Goal: Browse casually: Explore the website without a specific task or goal

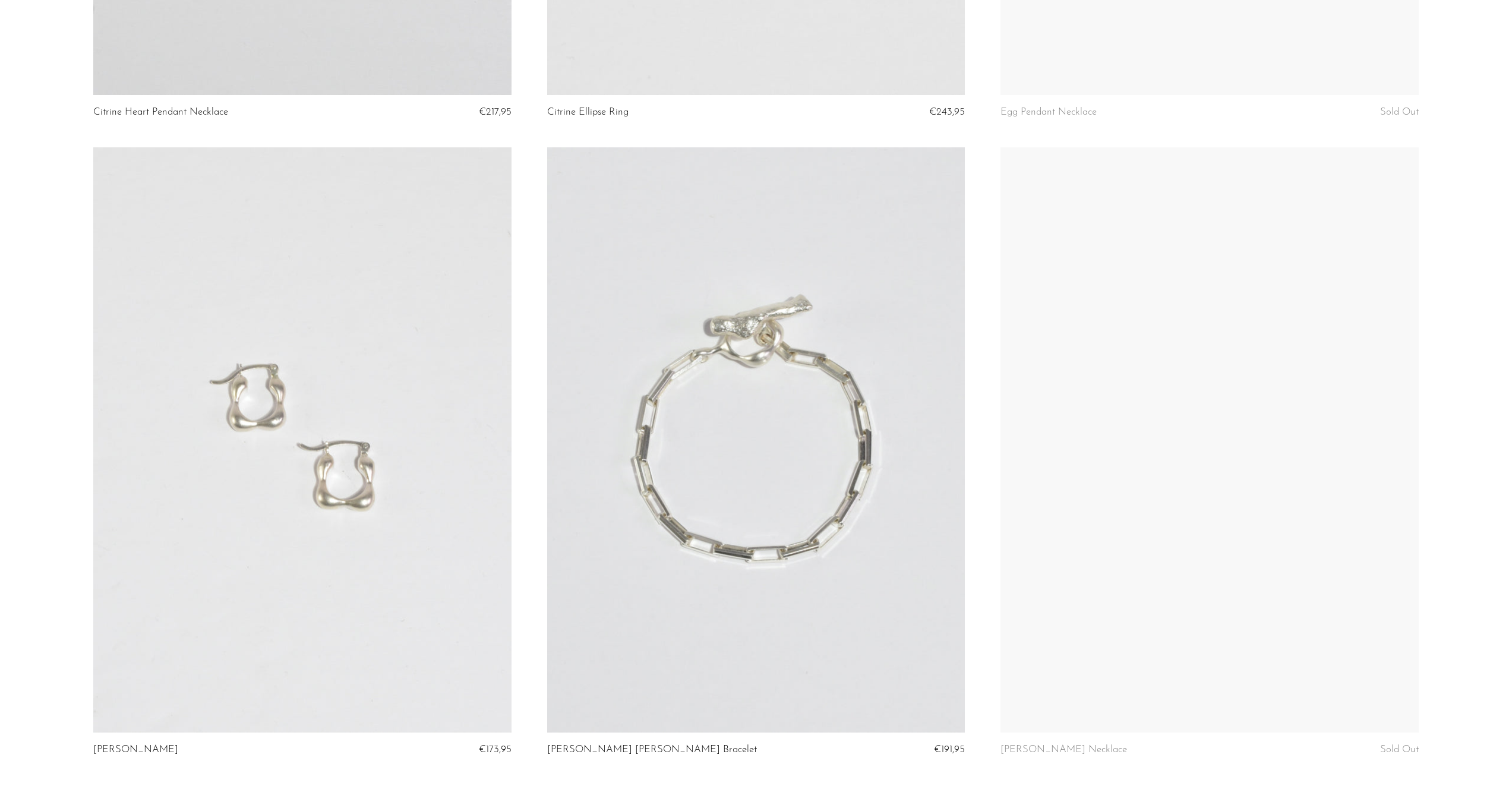
scroll to position [2127, 0]
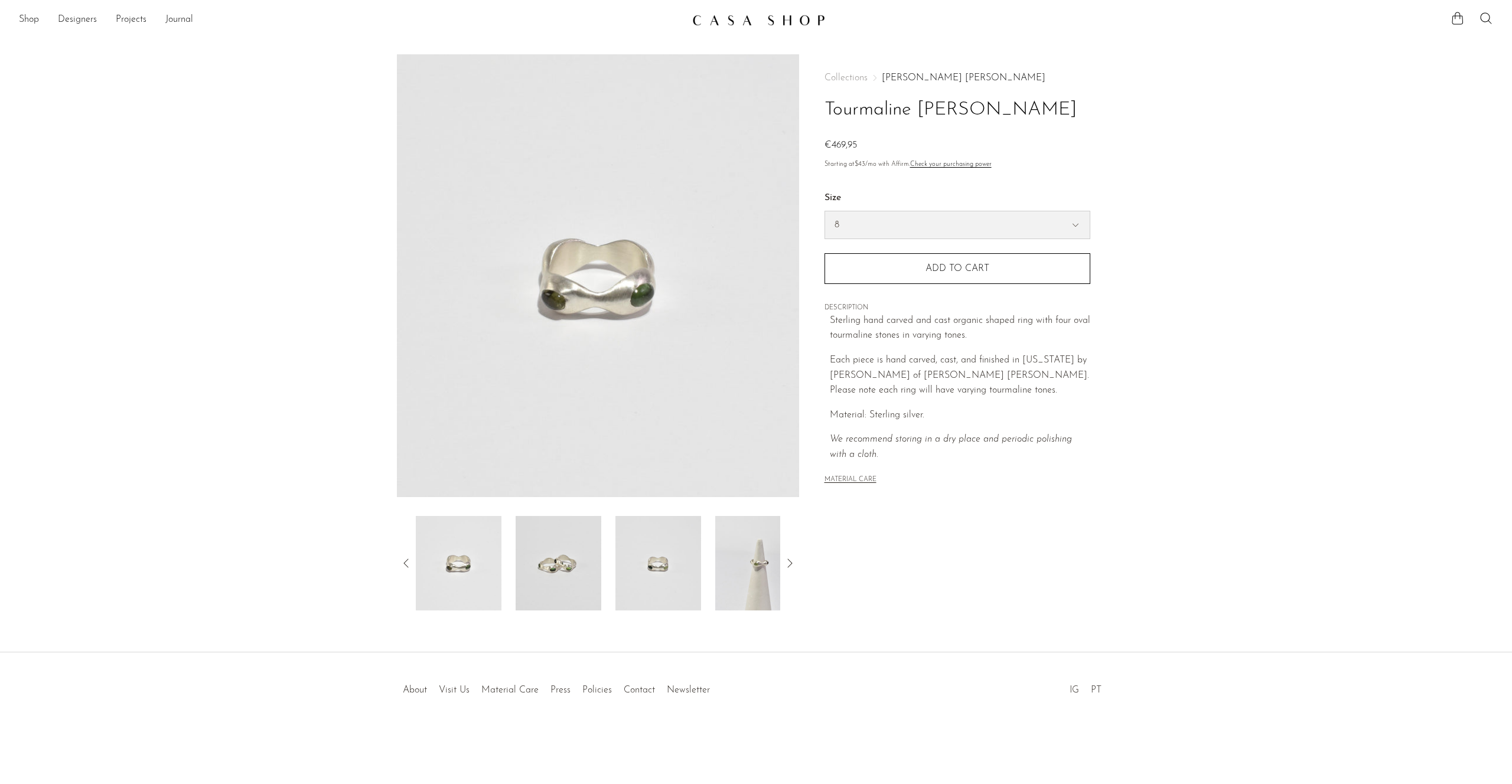
click at [845, 226] on select "7 8" at bounding box center [958, 225] width 265 height 27
click at [591, 561] on img at bounding box center [559, 563] width 86 height 95
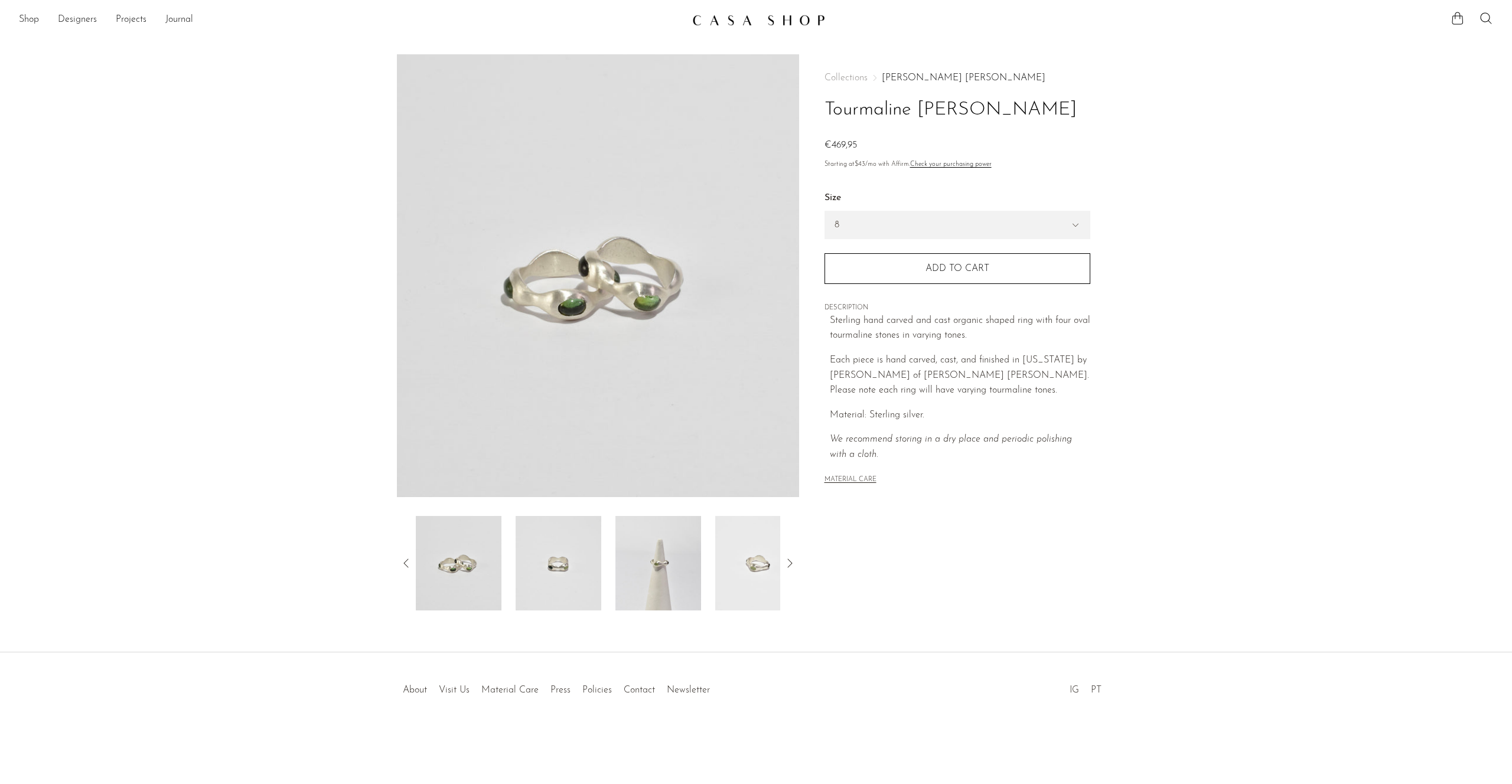
click at [574, 572] on img at bounding box center [559, 563] width 86 height 95
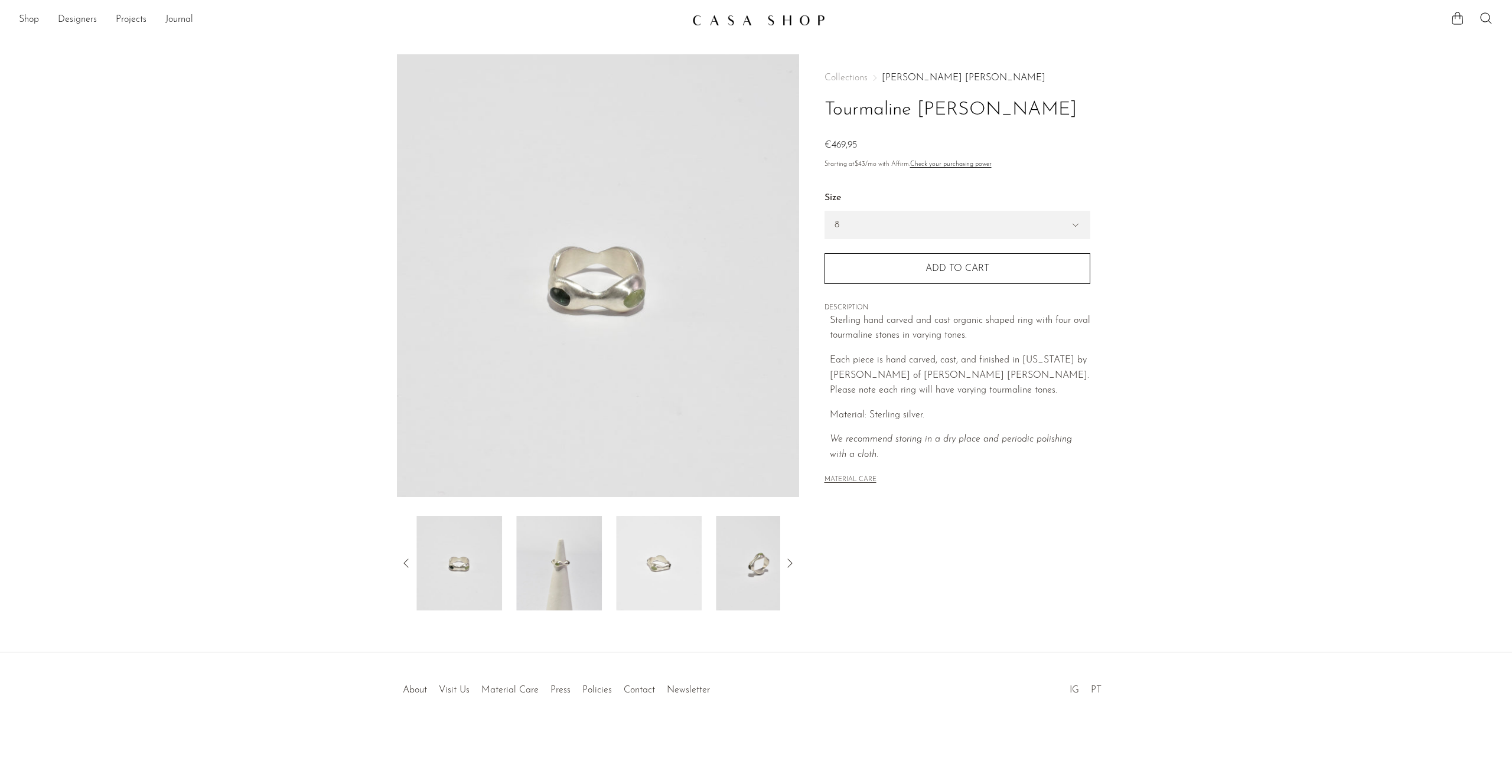
click at [617, 566] on img at bounding box center [659, 563] width 86 height 95
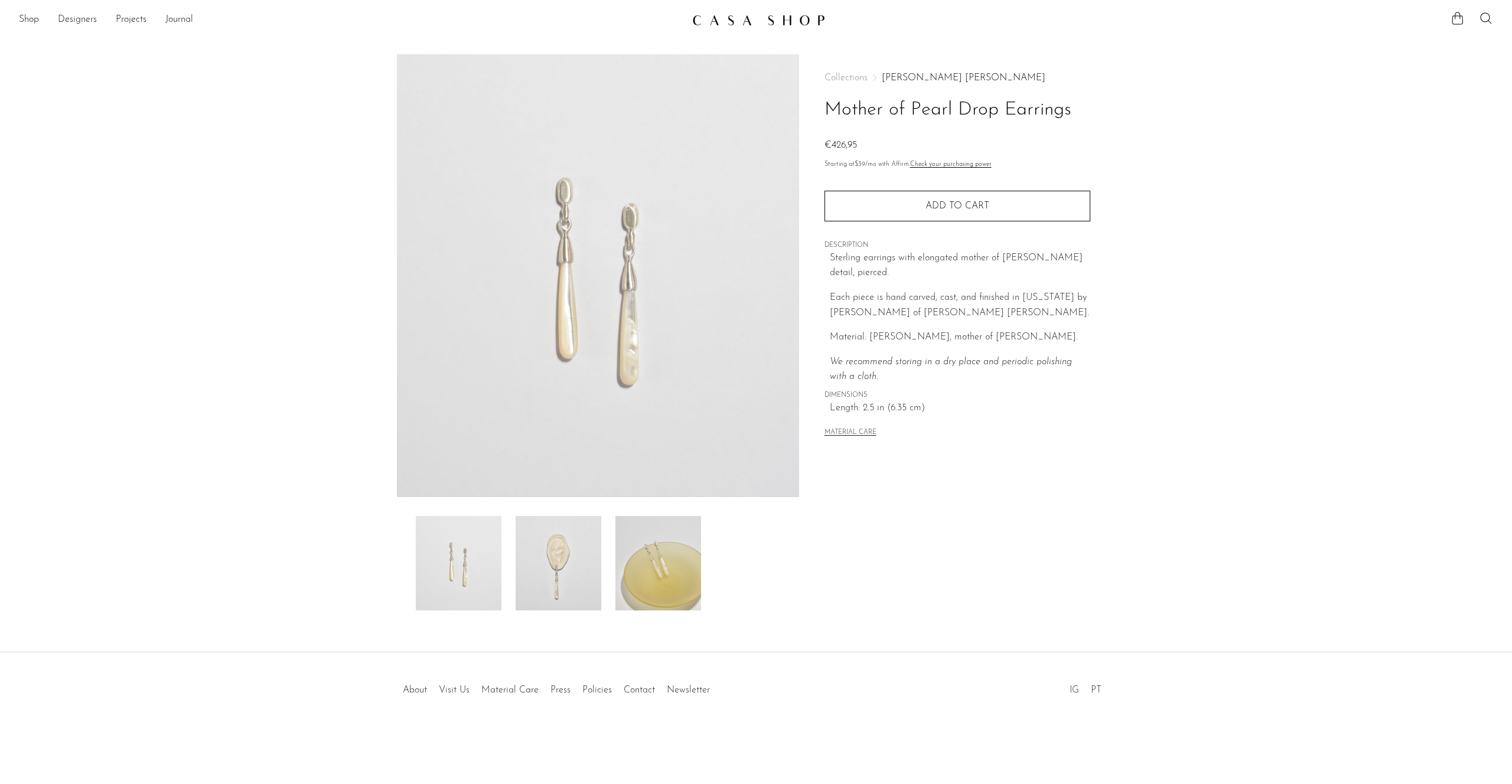
click at [576, 561] on img at bounding box center [559, 563] width 86 height 95
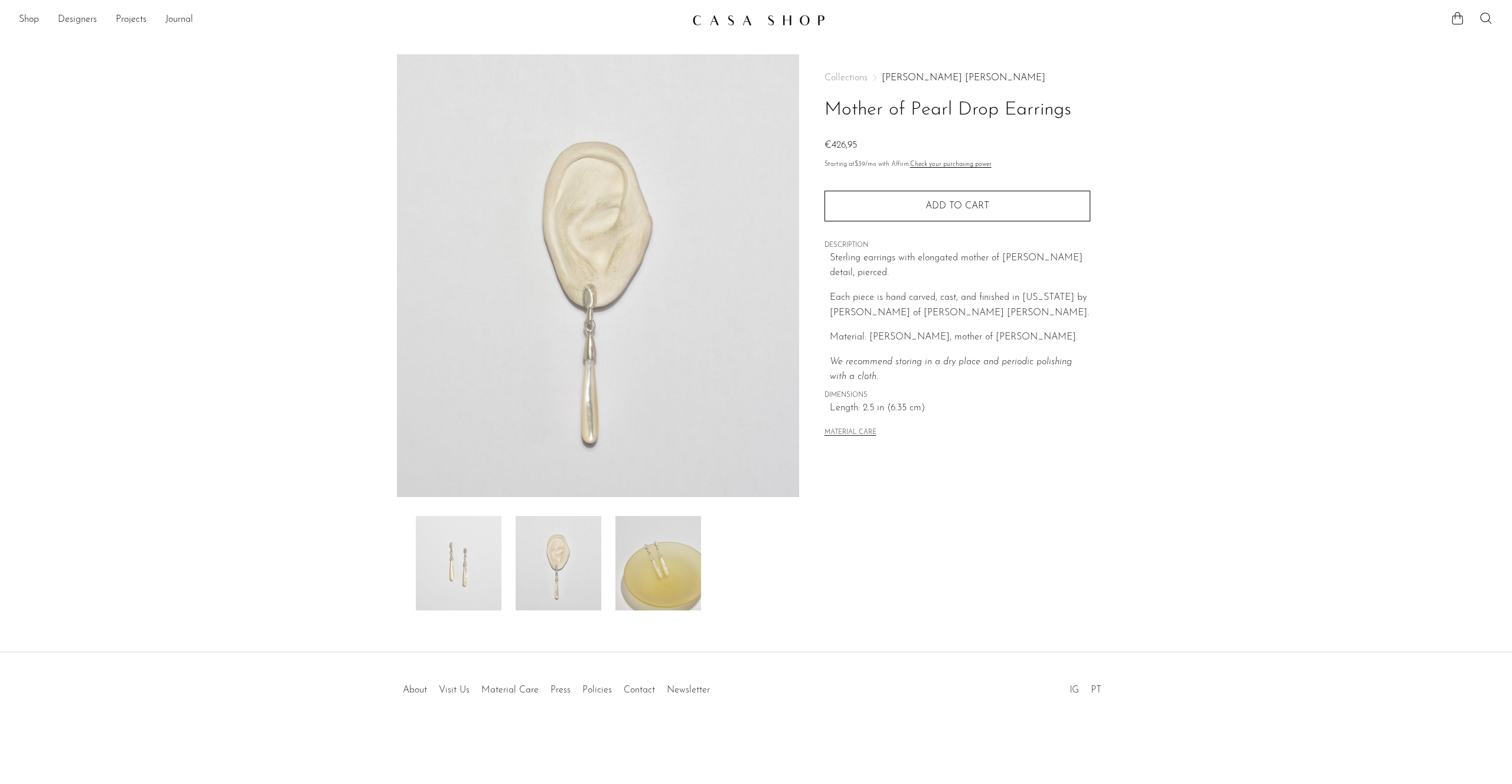
click at [552, 323] on img at bounding box center [598, 276] width 402 height 443
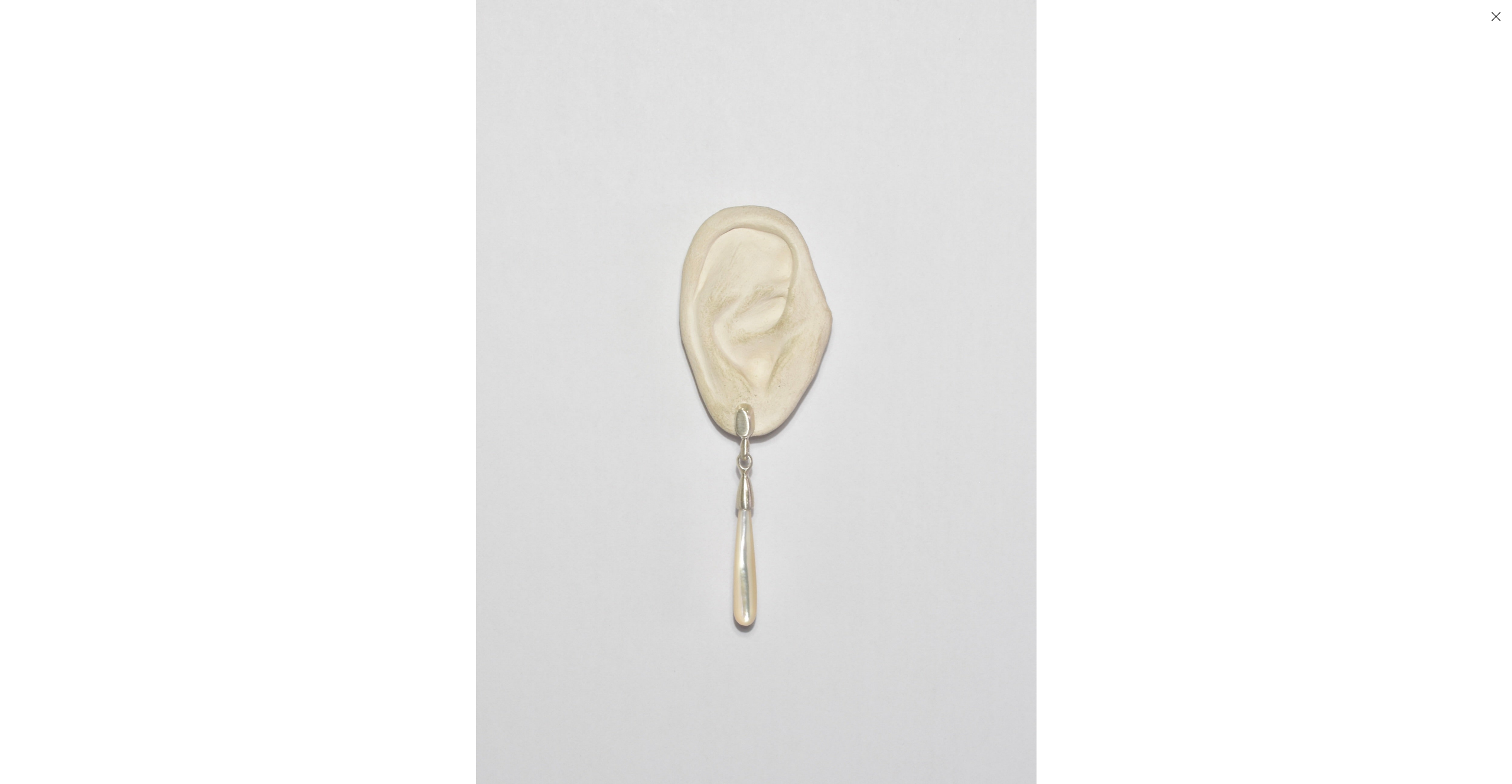
click at [763, 459] on img at bounding box center [756, 392] width 561 height 784
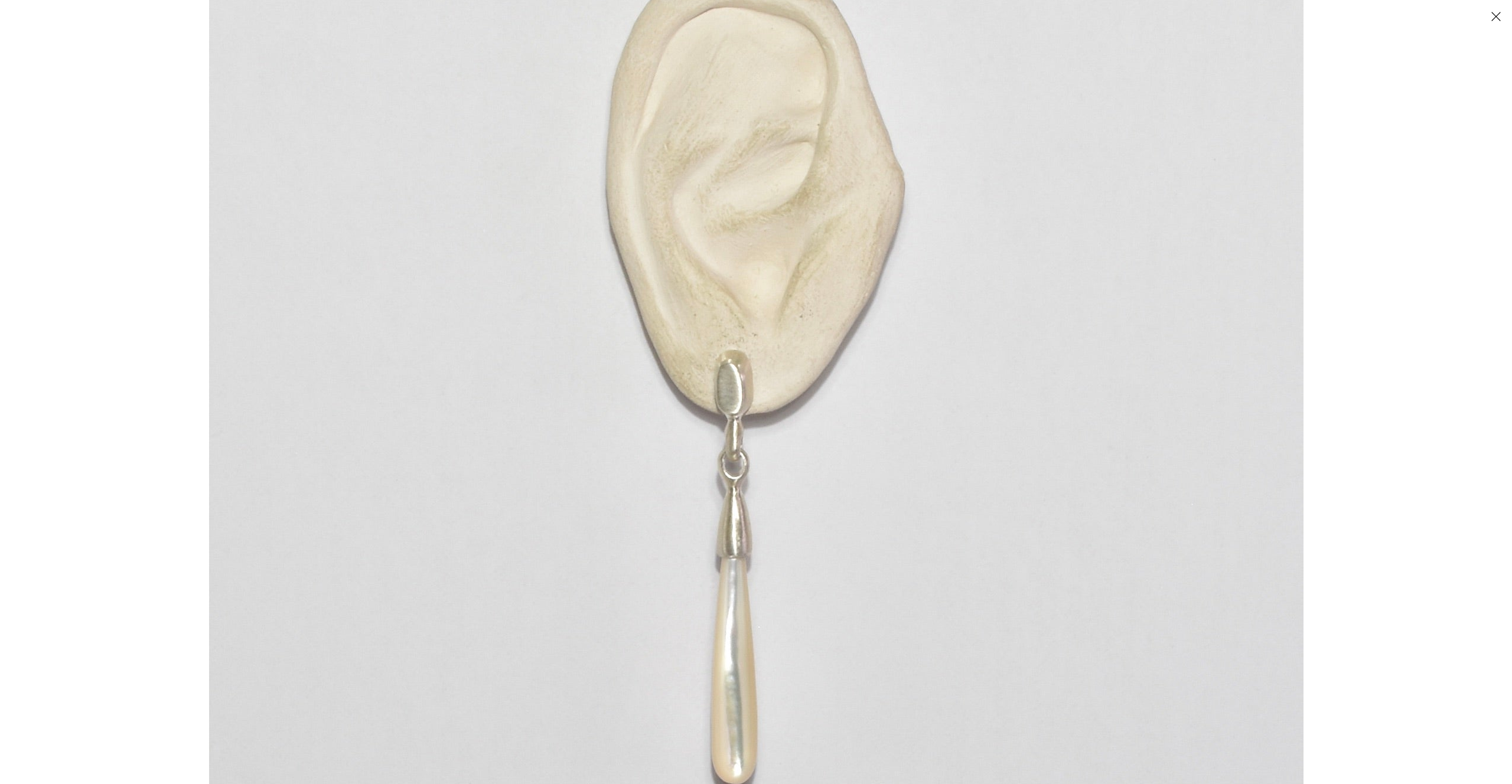
click at [1499, 15] on button "Close" at bounding box center [1496, 16] width 21 height 21
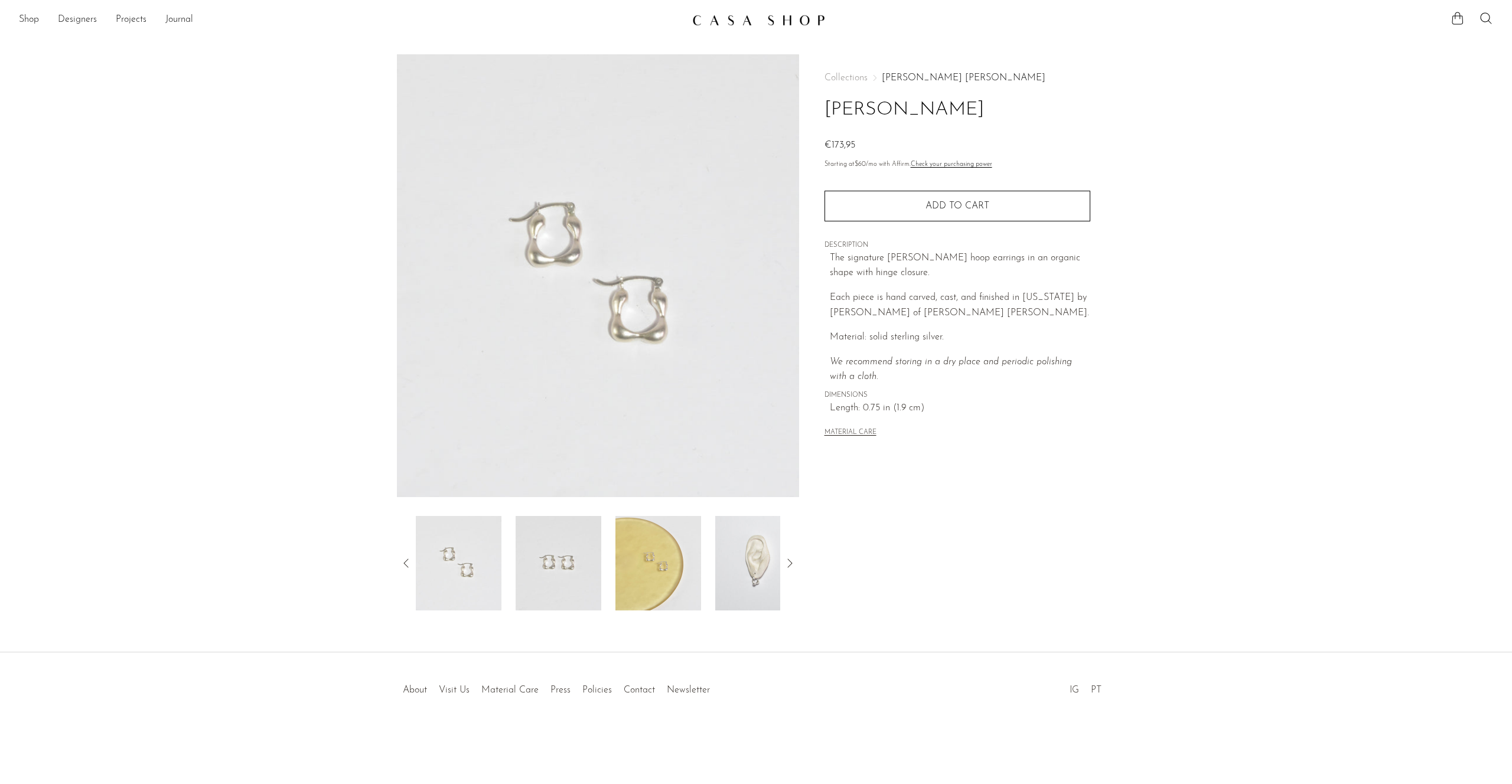
click at [748, 593] on img at bounding box center [758, 563] width 86 height 95
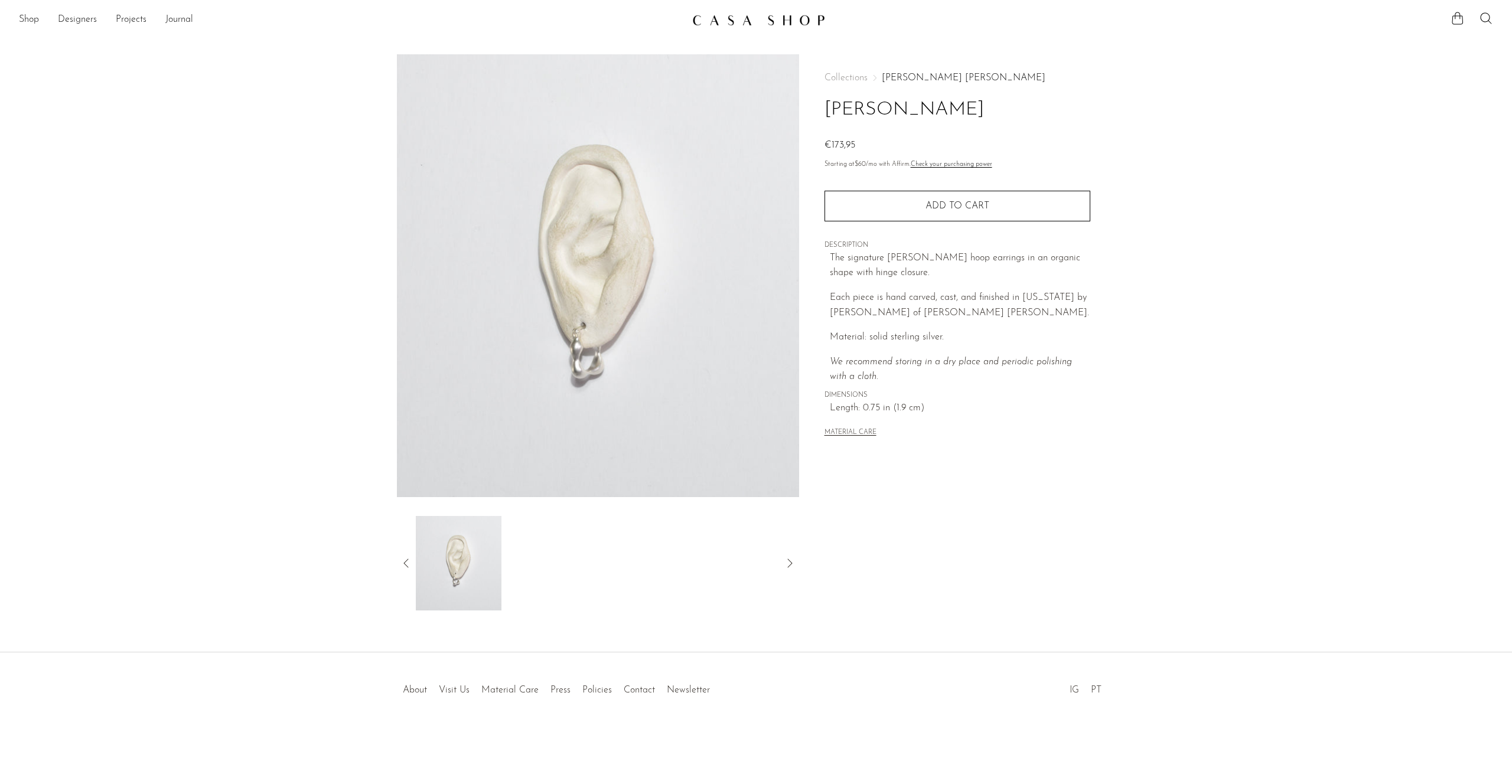
click at [404, 564] on icon at bounding box center [406, 563] width 4 height 9
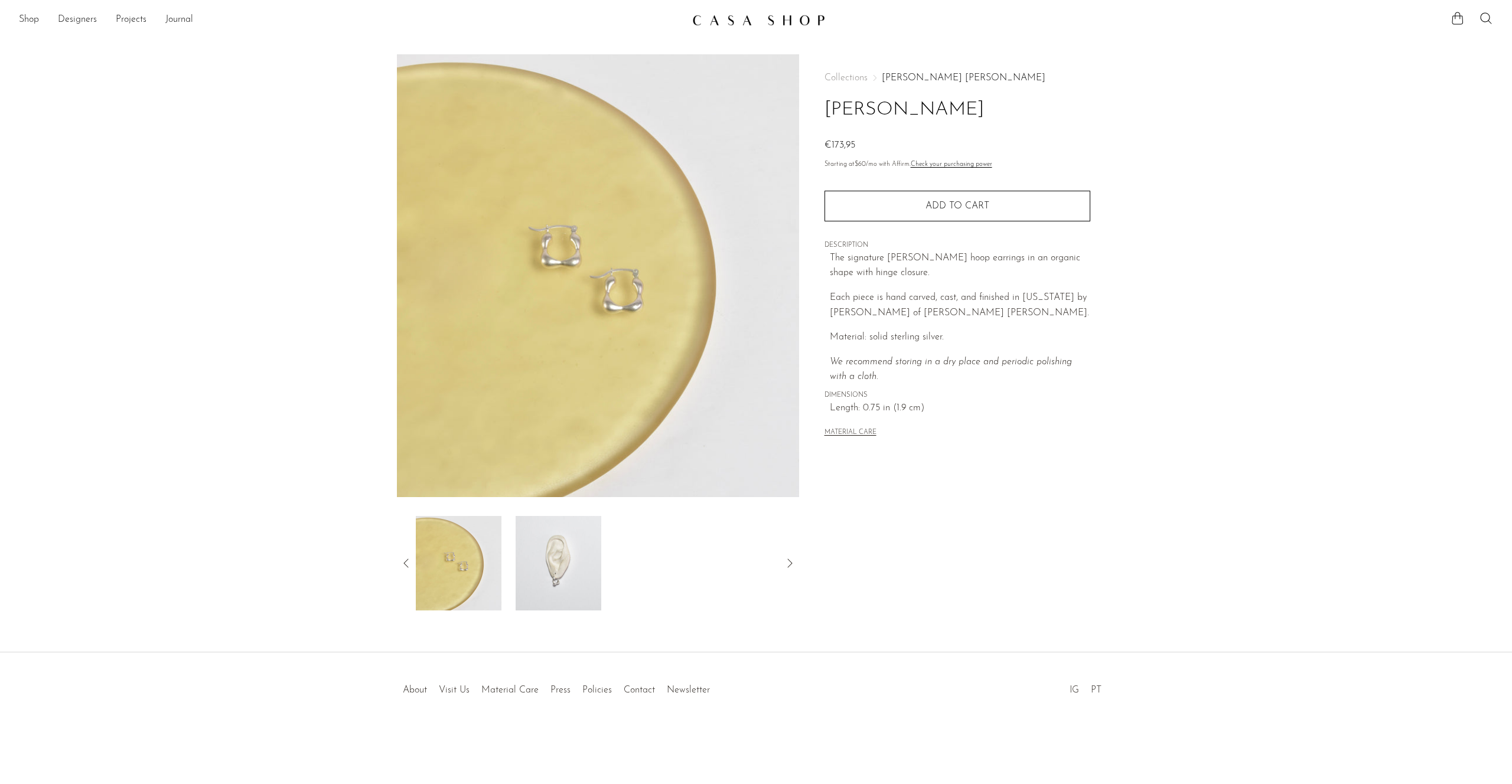
click at [570, 588] on img at bounding box center [559, 563] width 86 height 95
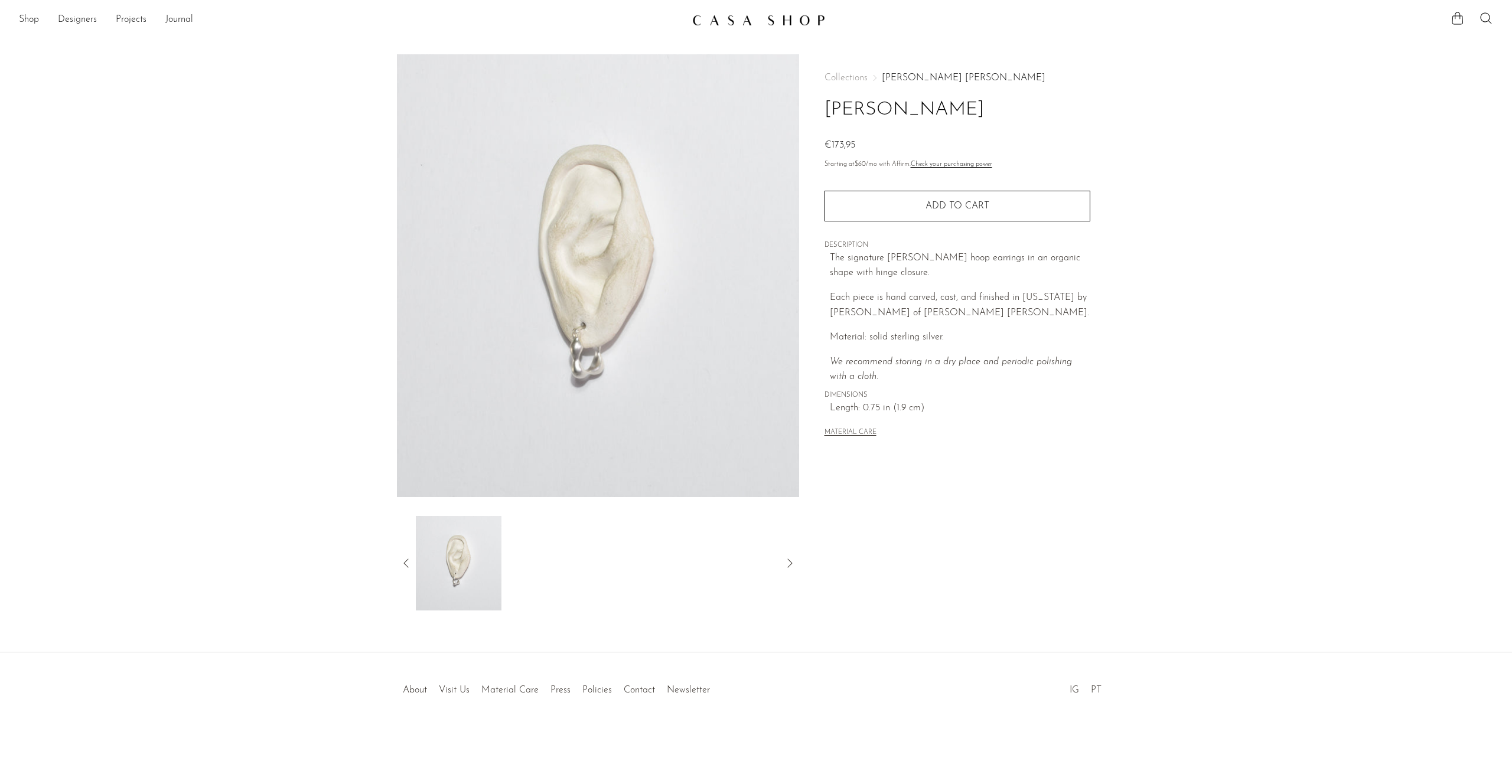
click at [406, 562] on icon at bounding box center [406, 563] width 14 height 14
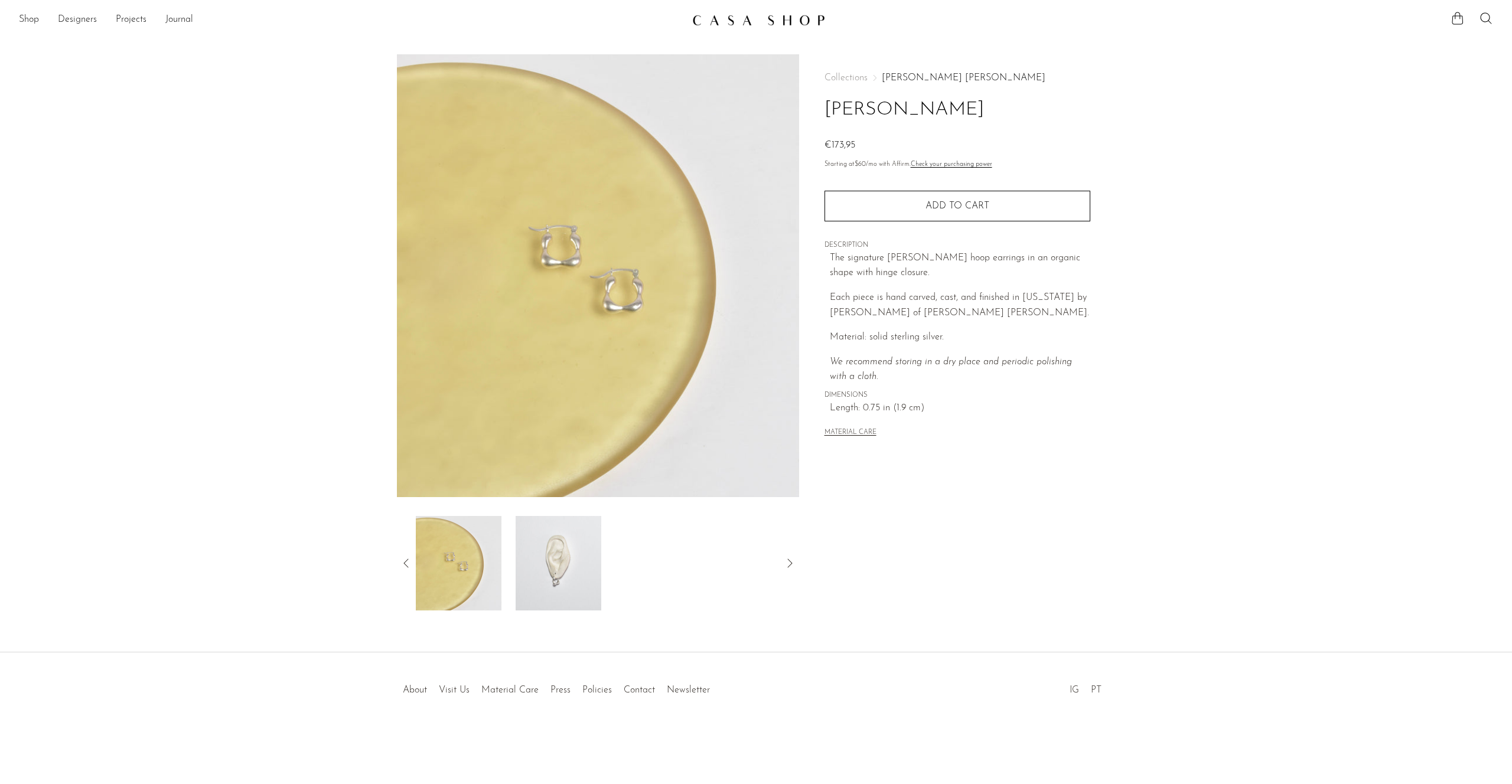
click at [406, 562] on icon at bounding box center [406, 563] width 14 height 14
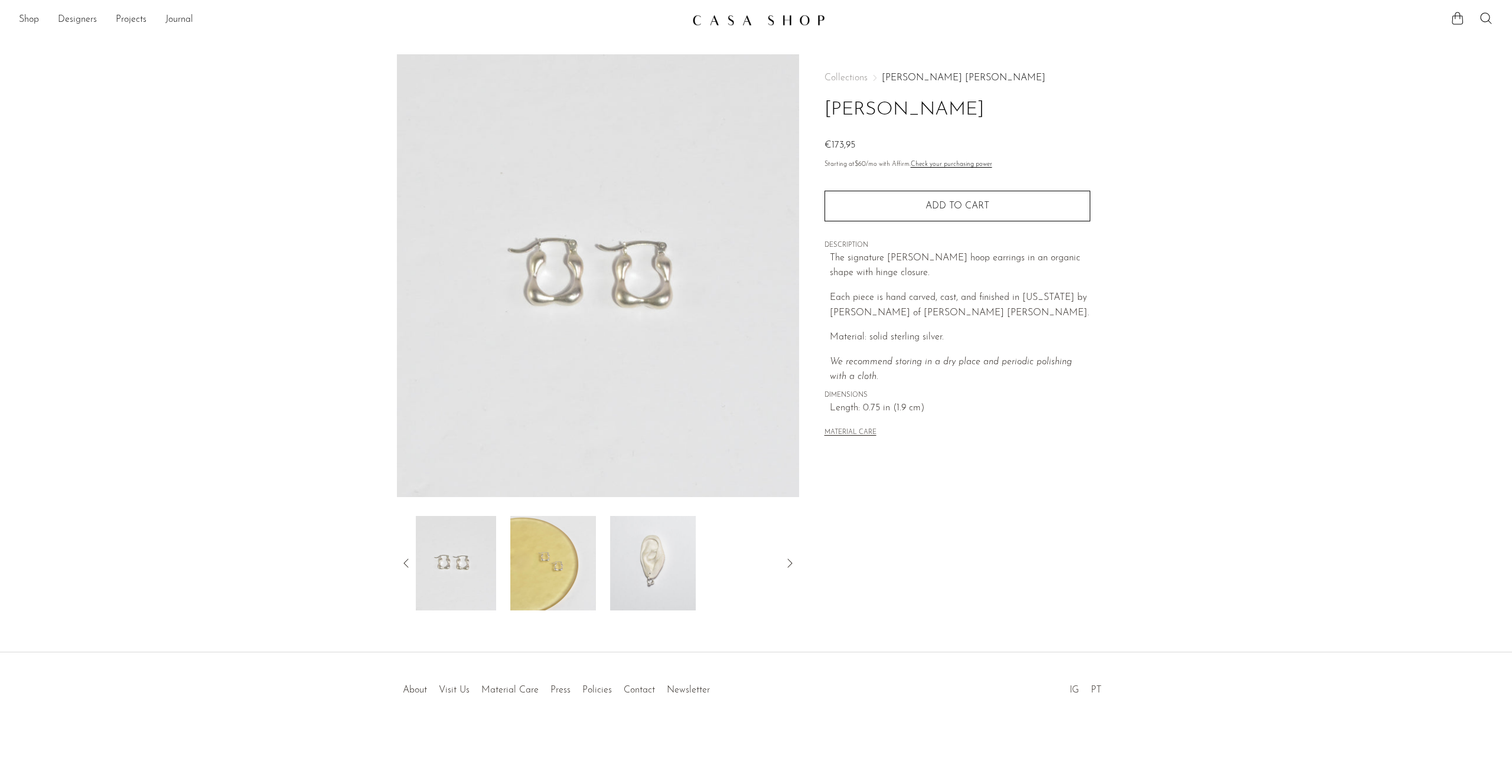
click at [548, 565] on img at bounding box center [553, 563] width 86 height 95
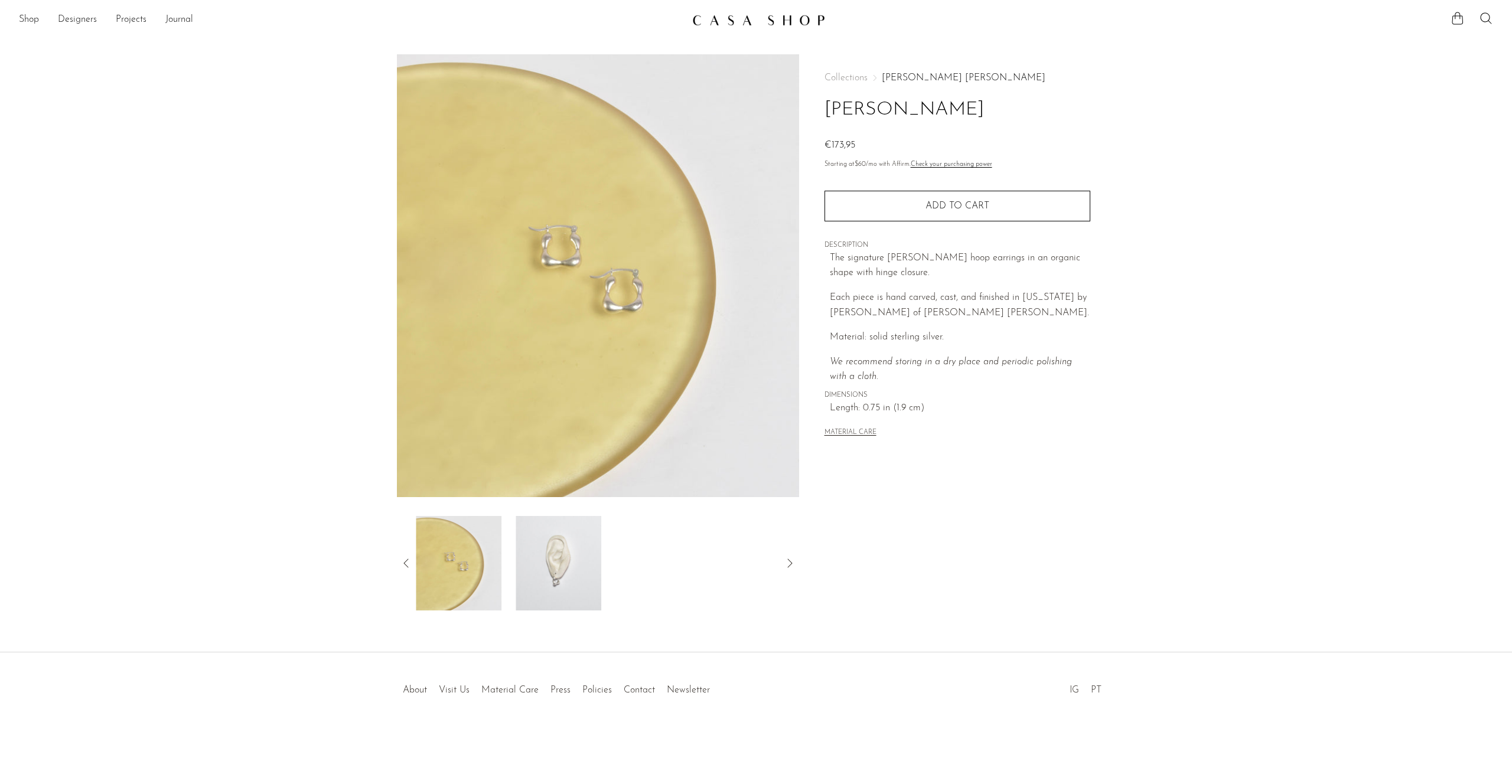
click at [634, 321] on img at bounding box center [598, 276] width 402 height 443
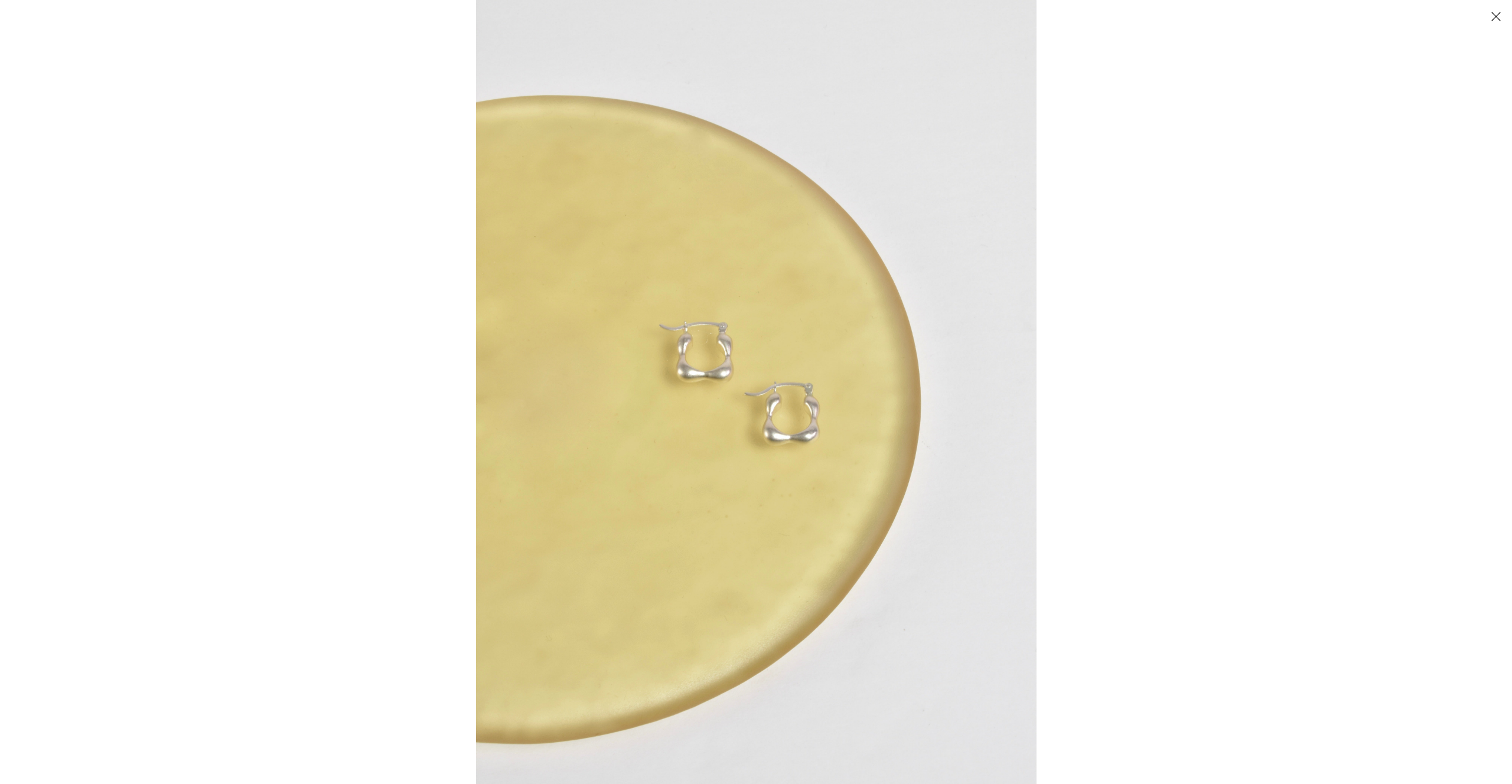
click at [764, 419] on img at bounding box center [756, 392] width 561 height 784
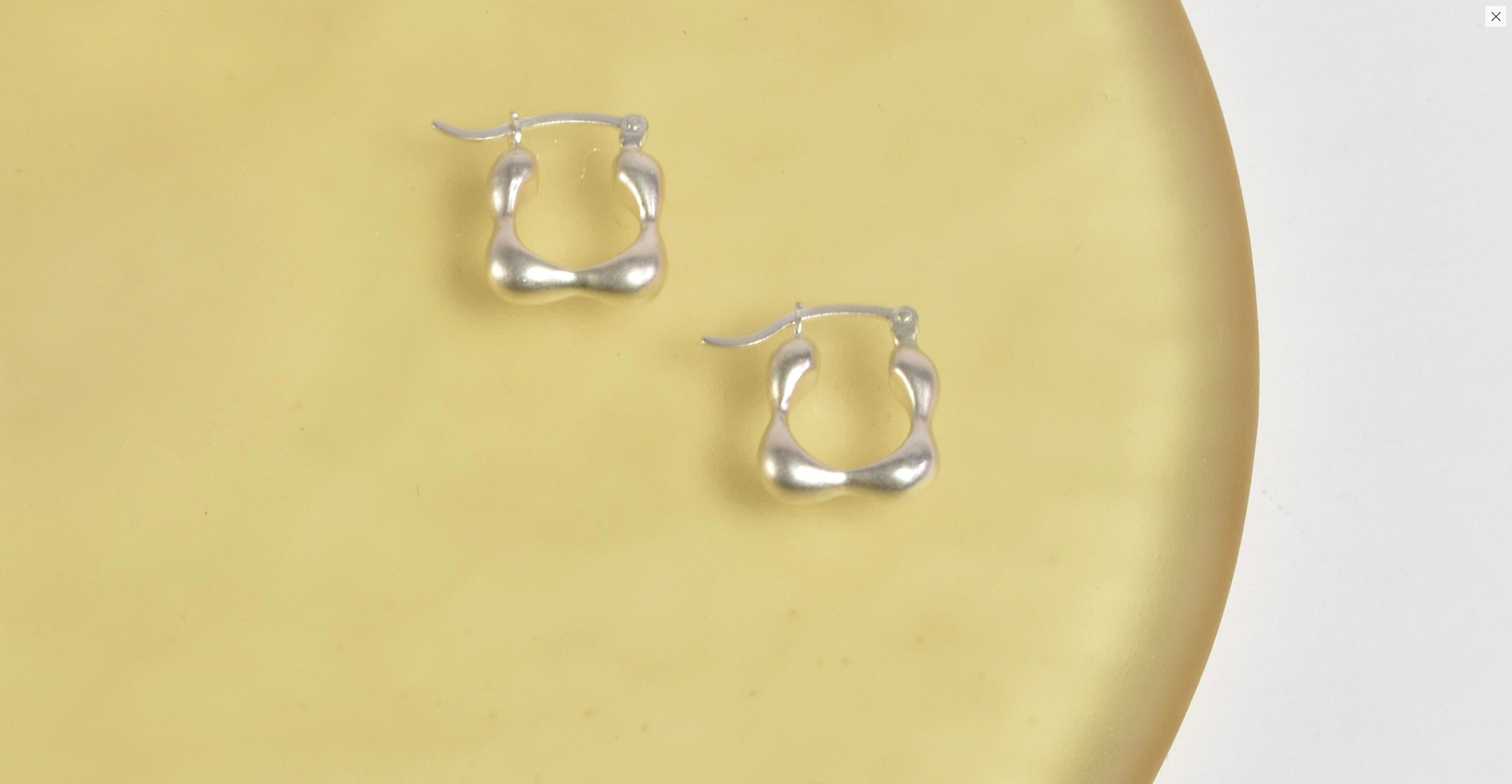
drag, startPoint x: 1041, startPoint y: 310, endPoint x: 1067, endPoint y: 287, distance: 34.7
click at [1041, 310] on img at bounding box center [739, 334] width 1772 height 2480
